Goal: Task Accomplishment & Management: Complete application form

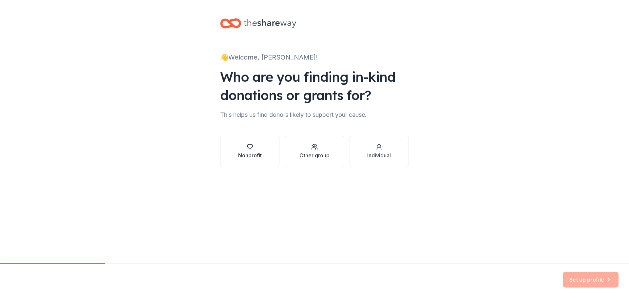
click at [253, 154] on div "Nonprofit" at bounding box center [250, 156] width 24 height 8
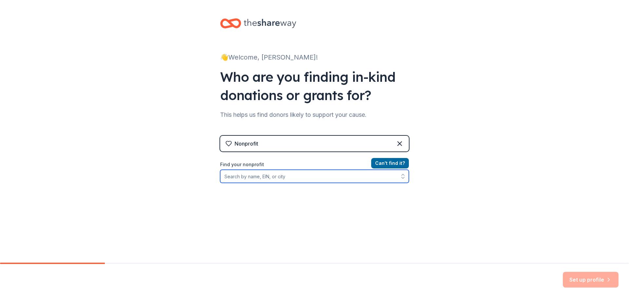
click at [255, 180] on input "Find your nonprofit" at bounding box center [314, 176] width 189 height 13
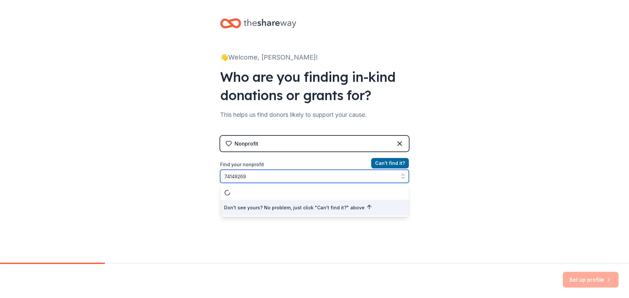
type input "741492692"
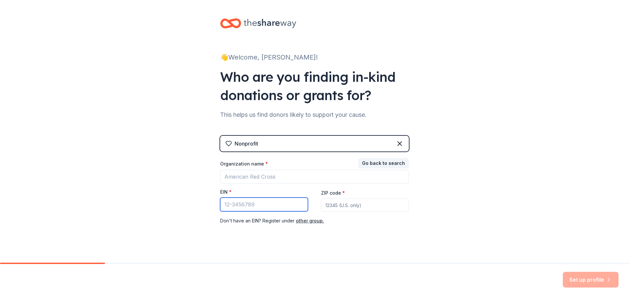
click at [247, 210] on input "EIN *" at bounding box center [264, 205] width 88 height 14
type input "[US_EMPLOYER_IDENTIFICATION_NUMBER]"
type input "78624"
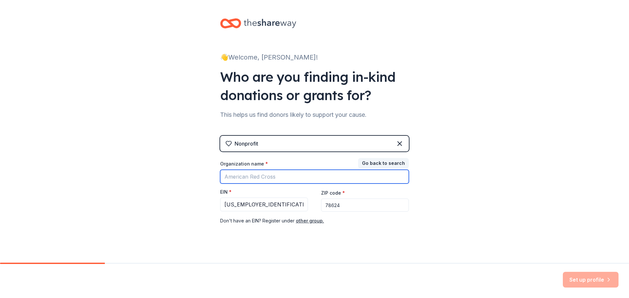
click at [254, 180] on input "Organization name *" at bounding box center [314, 177] width 189 height 14
type input "The Admiral [PERSON_NAME] Foundation"
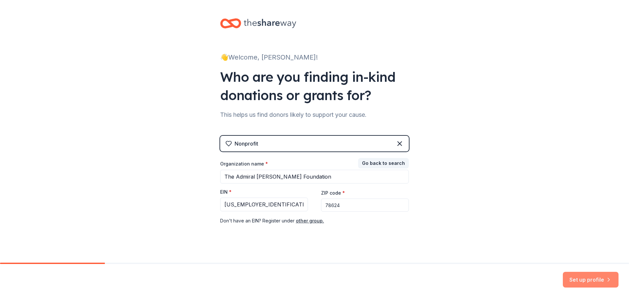
click at [594, 280] on button "Set up profile" at bounding box center [591, 280] width 56 height 16
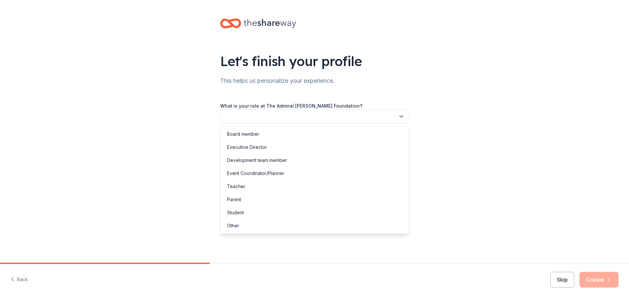
click at [319, 117] on button "button" at bounding box center [314, 117] width 189 height 14
click at [280, 159] on div "Development team member" at bounding box center [257, 161] width 60 height 8
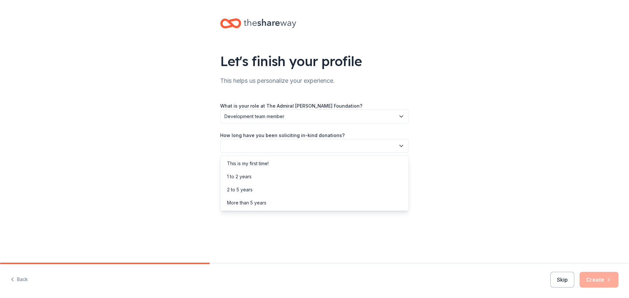
click at [269, 148] on button "button" at bounding box center [314, 146] width 189 height 14
click at [246, 202] on div "More than 5 years" at bounding box center [246, 203] width 39 height 8
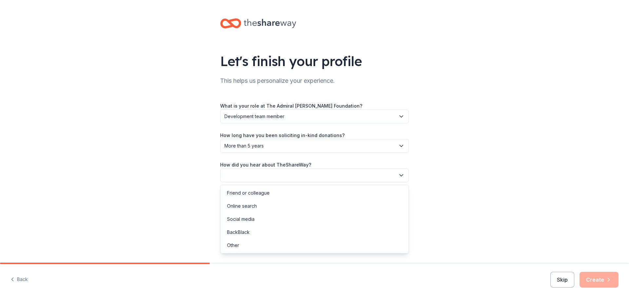
click at [261, 176] on button "button" at bounding box center [314, 176] width 189 height 14
click at [248, 194] on div "Friend or colleague" at bounding box center [248, 193] width 43 height 8
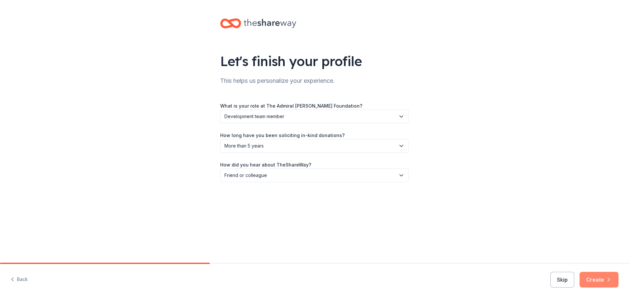
click at [603, 280] on button "Create" at bounding box center [599, 280] width 39 height 16
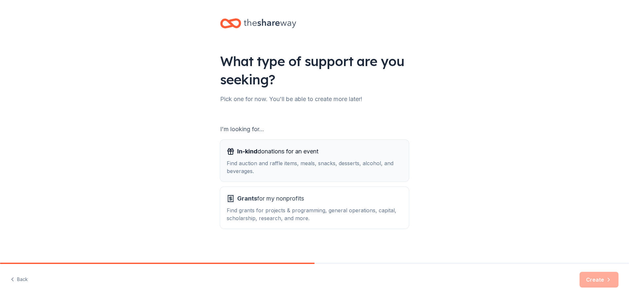
click at [296, 165] on div "Find auction and raffle items, meals, snacks, desserts, alcohol, and beverages." at bounding box center [315, 168] width 176 height 16
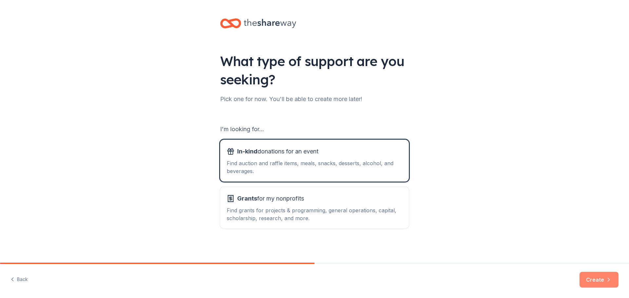
drag, startPoint x: 602, startPoint y: 279, endPoint x: 599, endPoint y: 277, distance: 4.7
click at [602, 279] on button "Create" at bounding box center [599, 280] width 39 height 16
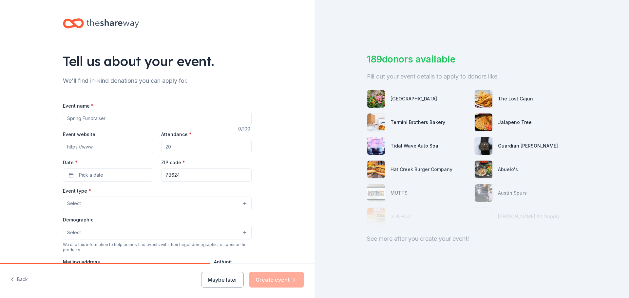
click at [91, 144] on input "Event website" at bounding box center [108, 146] width 90 height 13
paste input "[URL][DOMAIN_NAME][PERSON_NAME]"
type input "[URL][DOMAIN_NAME][PERSON_NAME]"
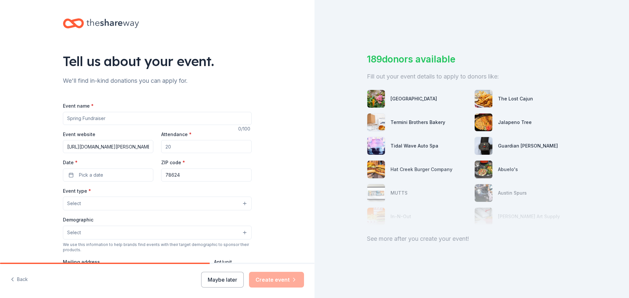
drag, startPoint x: 173, startPoint y: 146, endPoint x: 158, endPoint y: 148, distance: 15.5
click at [158, 148] on div "Event website [URL][DOMAIN_NAME][PERSON_NAME] Attendance * Date * Pick a date Z…" at bounding box center [157, 155] width 189 height 51
type input "100"
click at [121, 176] on button "Pick a date" at bounding box center [108, 175] width 90 height 13
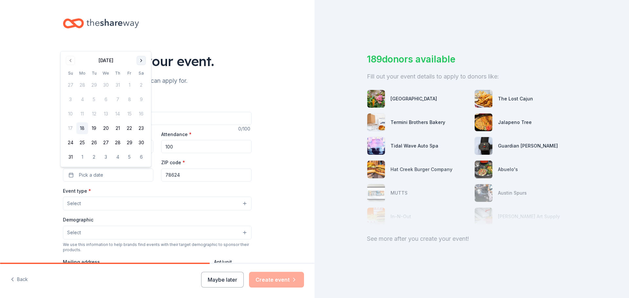
click at [143, 59] on button "Go to next month" at bounding box center [141, 60] width 9 height 9
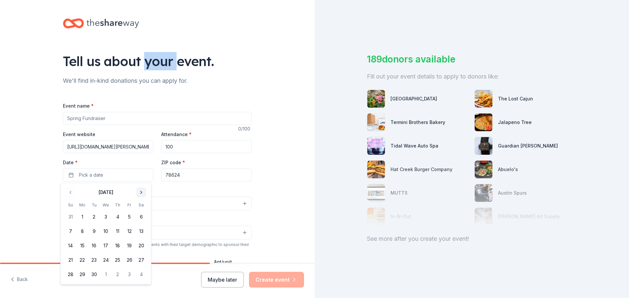
click at [143, 59] on div "Tell us about your event." at bounding box center [157, 61] width 189 height 18
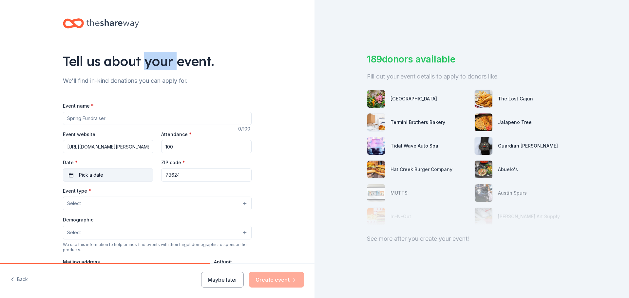
click at [101, 180] on button "Pick a date" at bounding box center [108, 175] width 90 height 13
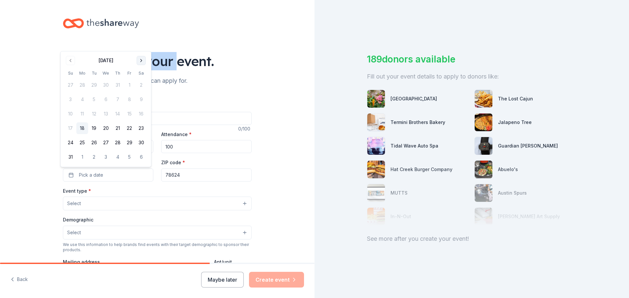
click at [140, 58] on button "Go to next month" at bounding box center [141, 60] width 9 height 9
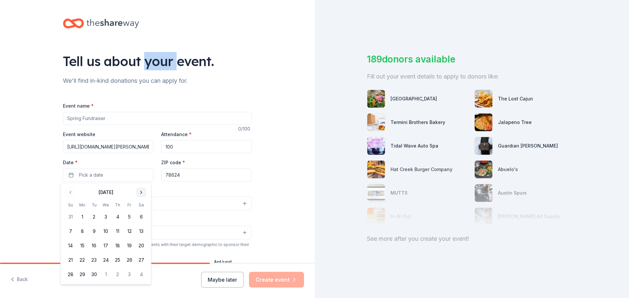
click at [138, 191] on button "Go to next month" at bounding box center [141, 192] width 9 height 9
click at [125, 246] on button "17" at bounding box center [130, 246] width 12 height 12
click at [188, 190] on div "Event type * Select" at bounding box center [157, 199] width 189 height 24
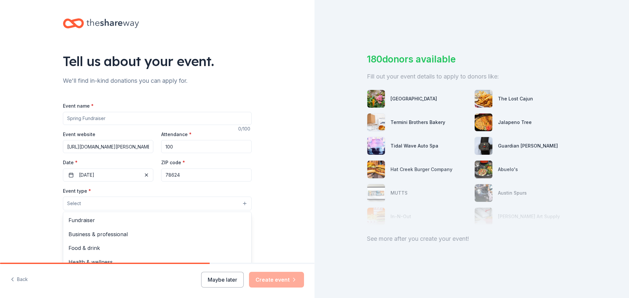
click at [103, 203] on button "Select" at bounding box center [157, 204] width 189 height 14
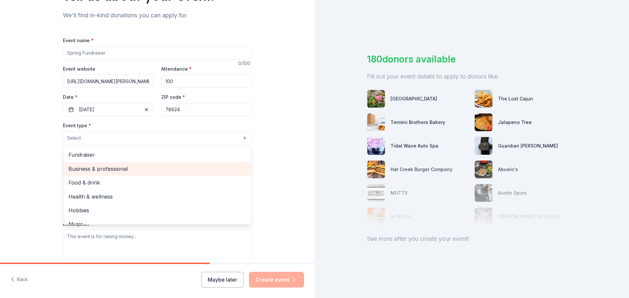
click at [83, 168] on span "Business & professional" at bounding box center [157, 169] width 178 height 9
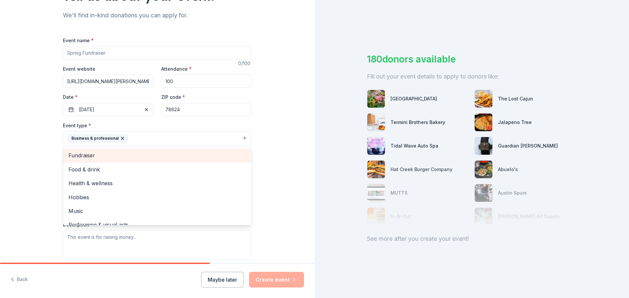
click at [86, 152] on span "Fundraiser" at bounding box center [157, 155] width 178 height 9
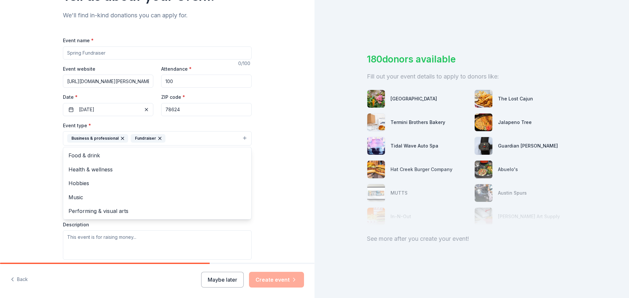
click at [253, 100] on div "Tell us about your event. We'll find in-kind donations you can apply for. Event…" at bounding box center [157, 152] width 210 height 437
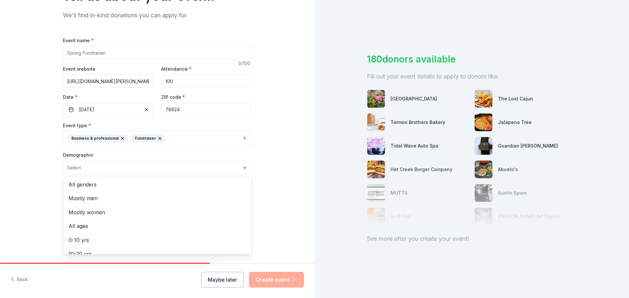
click at [119, 167] on button "Select" at bounding box center [157, 168] width 189 height 14
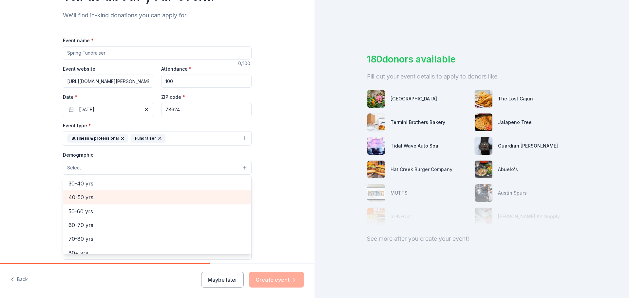
scroll to position [66, 0]
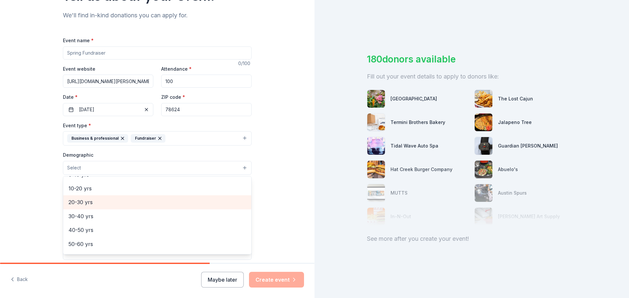
click at [86, 201] on span "20-30 yrs" at bounding box center [157, 202] width 178 height 9
click at [91, 202] on span "50-60 yrs" at bounding box center [157, 205] width 178 height 9
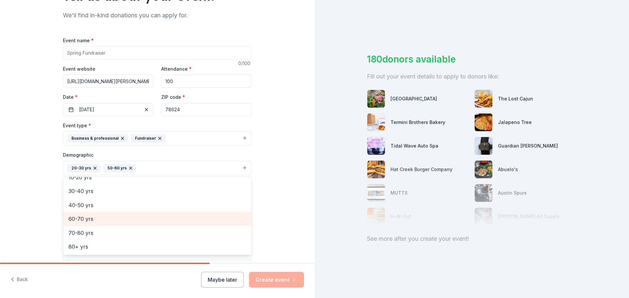
click at [87, 218] on span "60-70 yrs" at bounding box center [157, 219] width 178 height 9
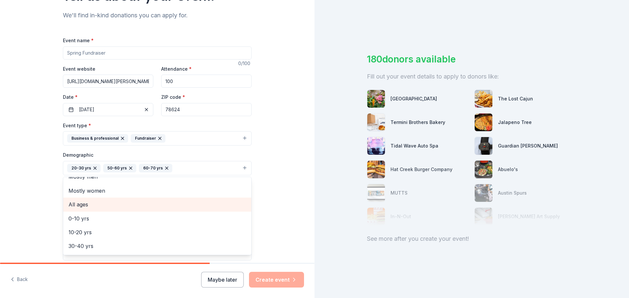
scroll to position [33, 0]
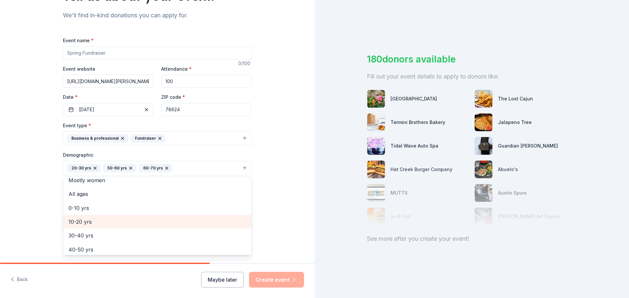
click at [73, 222] on span "10-20 yrs" at bounding box center [157, 222] width 178 height 9
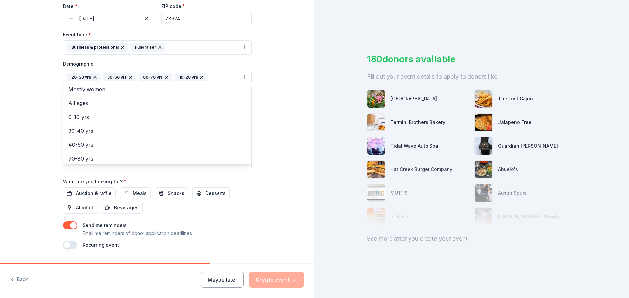
scroll to position [174, 0]
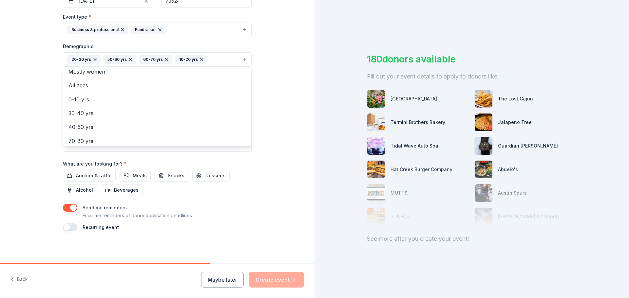
click at [94, 177] on div "Event name * 0 /100 Event website [URL][DOMAIN_NAME][PERSON_NAME] Attendance * …" at bounding box center [157, 80] width 189 height 304
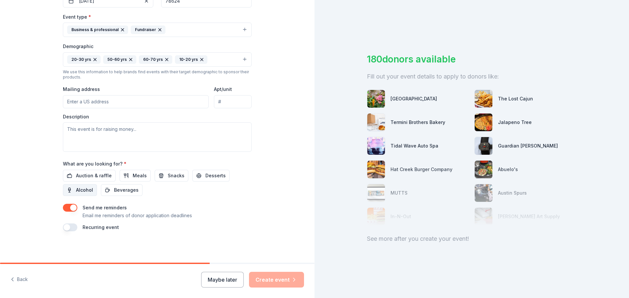
click at [89, 195] on button "Alcohol" at bounding box center [80, 190] width 34 height 12
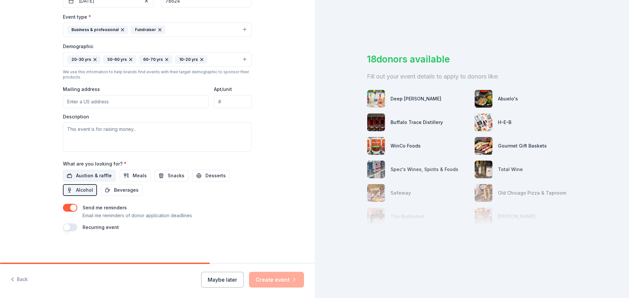
click at [91, 175] on span "Auction & raffle" at bounding box center [94, 176] width 36 height 8
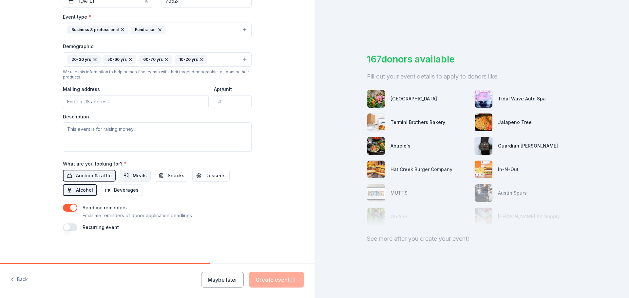
click at [135, 176] on span "Meals" at bounding box center [140, 176] width 14 height 8
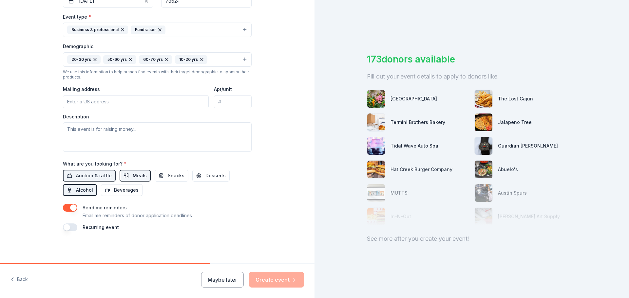
click at [135, 176] on span "Meals" at bounding box center [140, 176] width 14 height 8
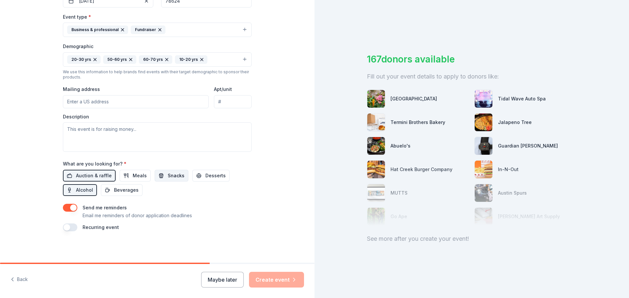
click at [168, 179] on span "Snacks" at bounding box center [176, 176] width 17 height 8
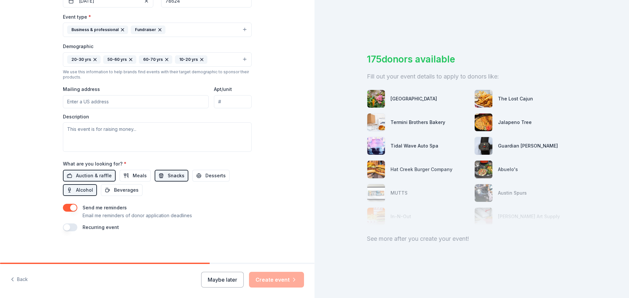
click at [168, 179] on span "Snacks" at bounding box center [176, 176] width 17 height 8
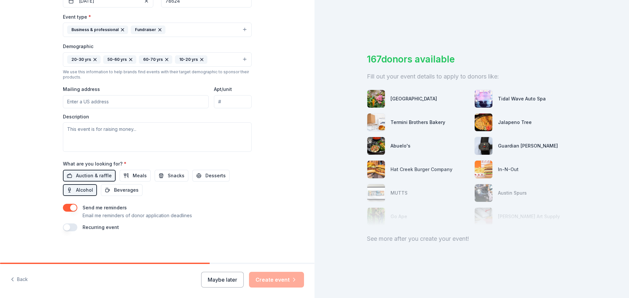
click at [71, 207] on button "button" at bounding box center [70, 208] width 14 height 8
click at [67, 229] on button "button" at bounding box center [70, 228] width 14 height 8
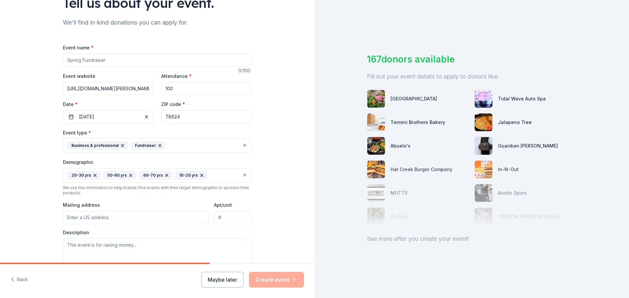
scroll to position [43, 0]
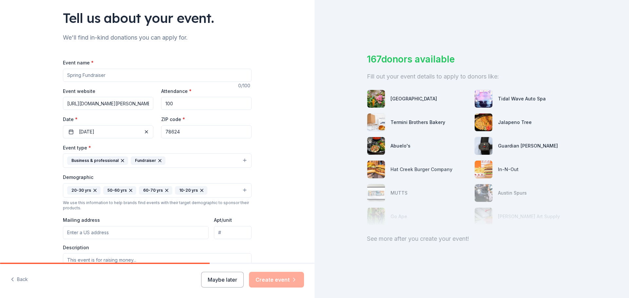
click at [83, 75] on input "Event name *" at bounding box center [157, 75] width 189 height 13
paste input "[PERSON_NAME] Memorial Nimitz Conference"
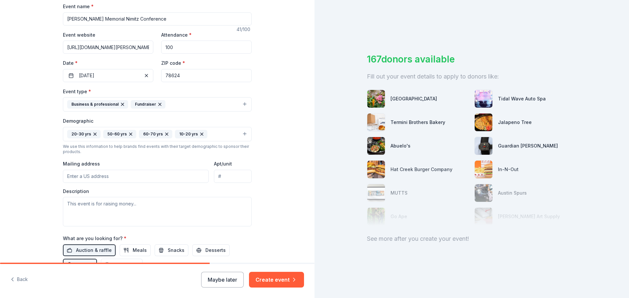
scroll to position [198, 0]
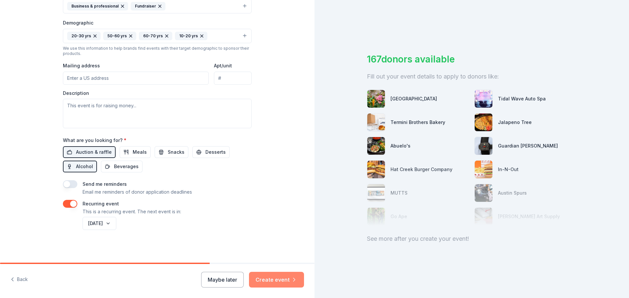
type input "[PERSON_NAME] Memorial Nimitz Conference"
click at [273, 281] on button "Create event" at bounding box center [276, 280] width 55 height 16
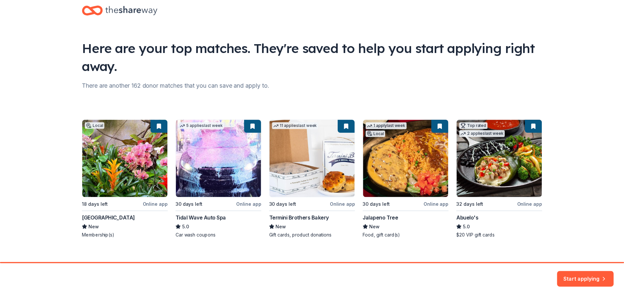
scroll to position [22, 0]
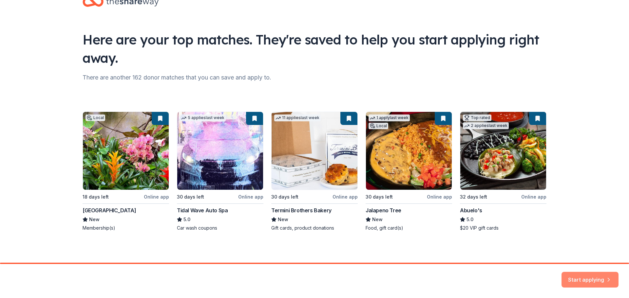
click at [595, 276] on button "Start applying" at bounding box center [590, 277] width 57 height 16
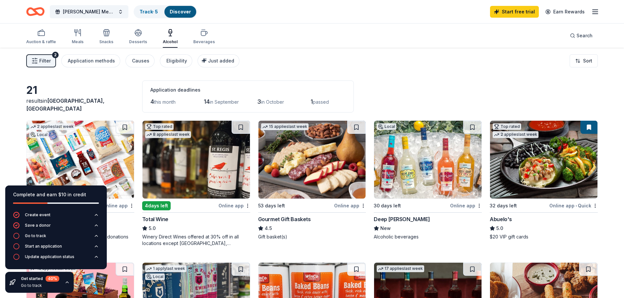
click at [131, 71] on div "Filter 2 Application methods Causes Eligibility Just added Sort" at bounding box center [312, 61] width 624 height 26
click at [380, 72] on div "Filter 2 Application methods Causes Eligibility Just added Sort" at bounding box center [312, 61] width 624 height 26
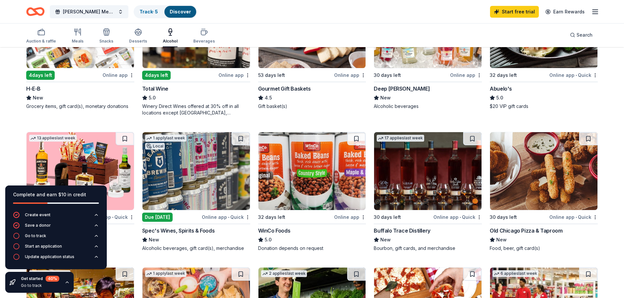
scroll to position [131, 0]
click at [474, 139] on button at bounding box center [472, 138] width 18 height 13
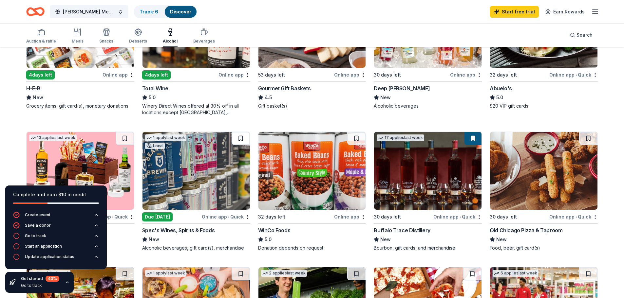
click at [241, 136] on button at bounding box center [241, 138] width 18 height 13
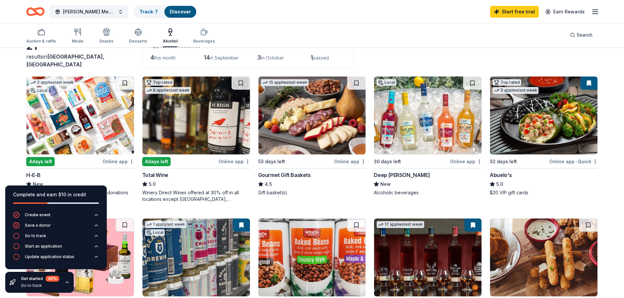
scroll to position [33, 0]
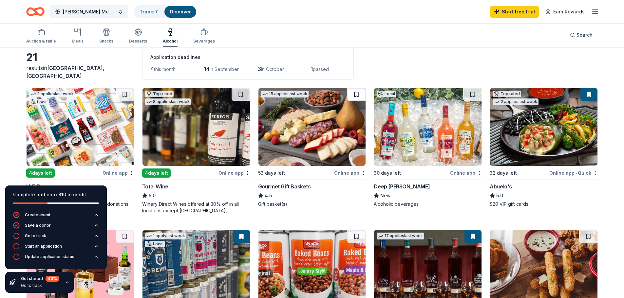
click at [357, 95] on button at bounding box center [356, 94] width 18 height 13
click at [590, 95] on button at bounding box center [589, 94] width 17 height 13
click at [588, 94] on button at bounding box center [589, 94] width 17 height 13
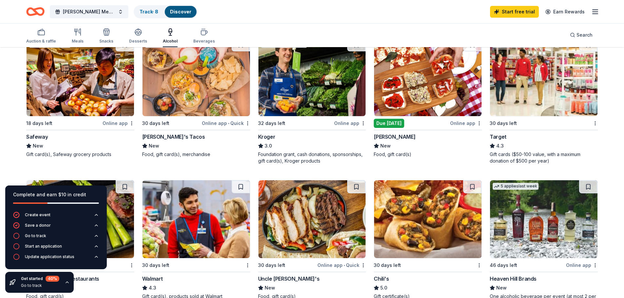
scroll to position [328, 0]
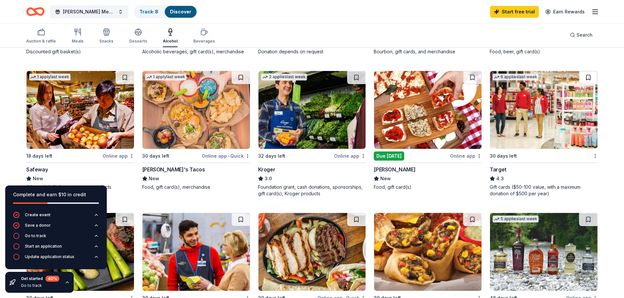
click at [590, 76] on button at bounding box center [588, 77] width 18 height 13
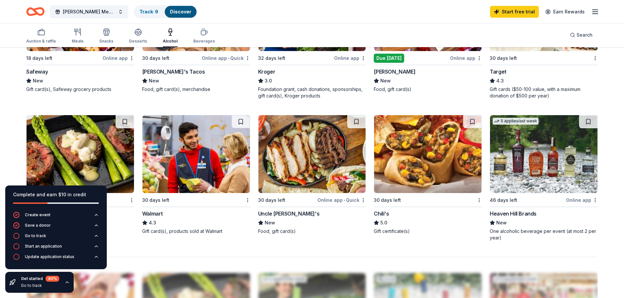
scroll to position [426, 0]
click at [472, 120] on button at bounding box center [472, 121] width 18 height 13
drag, startPoint x: 243, startPoint y: 117, endPoint x: 233, endPoint y: 156, distance: 39.7
click at [243, 118] on button at bounding box center [241, 121] width 18 height 13
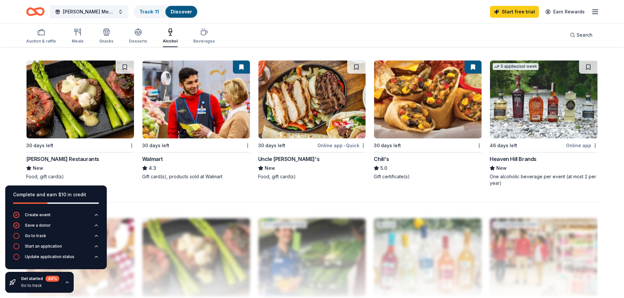
scroll to position [459, 0]
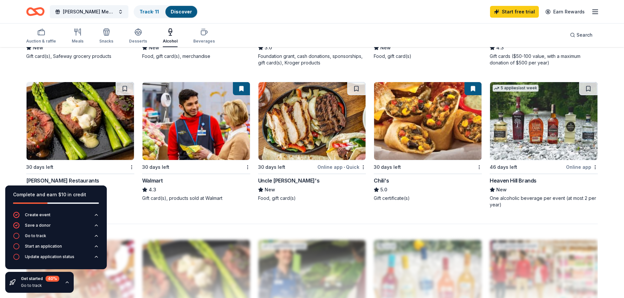
drag, startPoint x: 127, startPoint y: 85, endPoint x: 129, endPoint y: 96, distance: 11.4
click at [127, 85] on button at bounding box center [125, 88] width 18 height 13
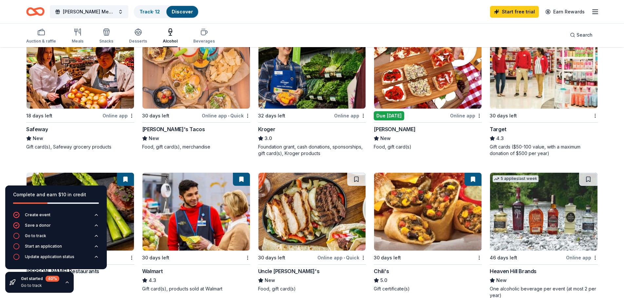
scroll to position [295, 0]
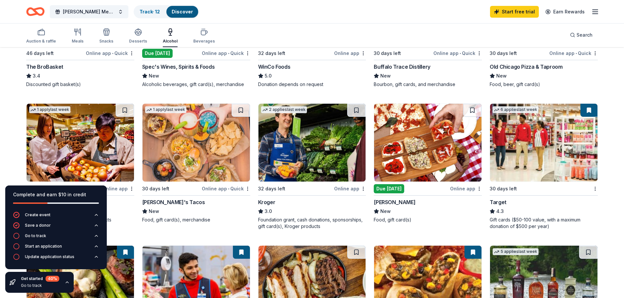
click at [239, 109] on button at bounding box center [241, 110] width 18 height 13
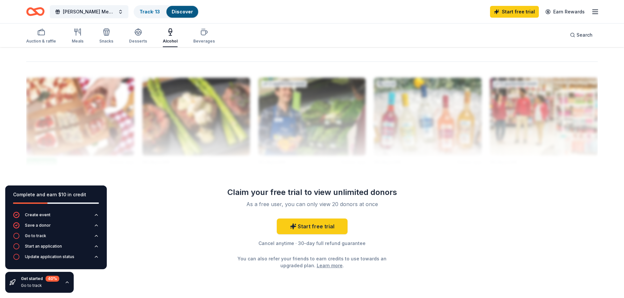
scroll to position [622, 0]
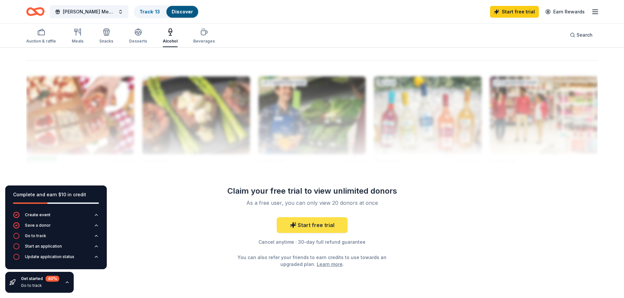
click at [314, 226] on link "Start free trial" at bounding box center [312, 226] width 71 height 16
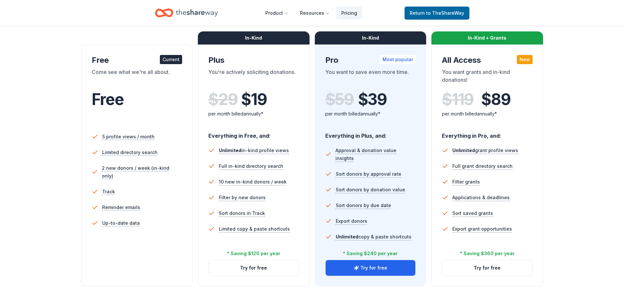
scroll to position [98, 0]
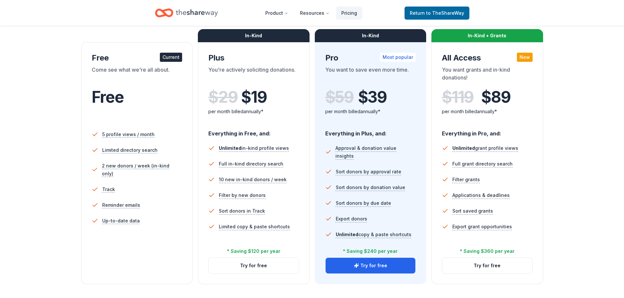
click at [162, 188] on li "Track" at bounding box center [137, 190] width 91 height 16
click at [257, 120] on div "$ 29 $ 19 per month billed annually*" at bounding box center [253, 106] width 91 height 36
click at [277, 271] on button "Try for free" at bounding box center [254, 266] width 90 height 16
click at [256, 263] on button "Try for free" at bounding box center [254, 266] width 90 height 16
